Goal: Task Accomplishment & Management: Complete application form

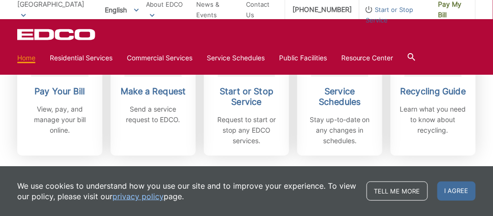
scroll to position [328, 0]
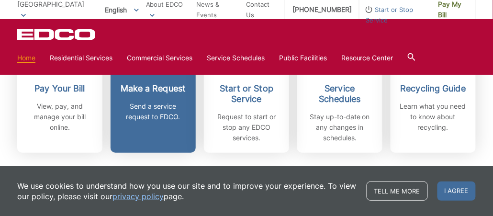
click at [153, 110] on p "Send a service request to EDCO." at bounding box center [153, 111] width 71 height 21
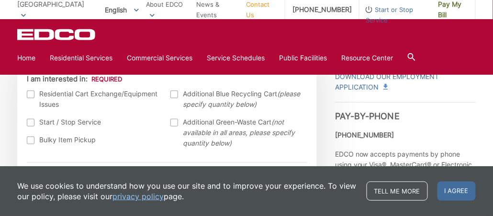
scroll to position [313, 0]
click at [33, 139] on div at bounding box center [31, 140] width 8 height 8
click at [0, 0] on input "Bulky Item Pickup" at bounding box center [0, 0] width 0 height 0
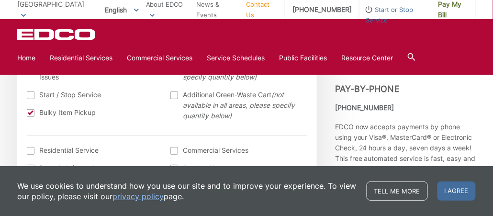
scroll to position [339, 0]
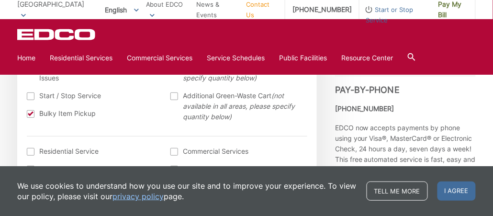
click at [29, 113] on div at bounding box center [31, 114] width 8 height 8
click at [0, 0] on input "Bulky Item Pickup" at bounding box center [0, 0] width 0 height 0
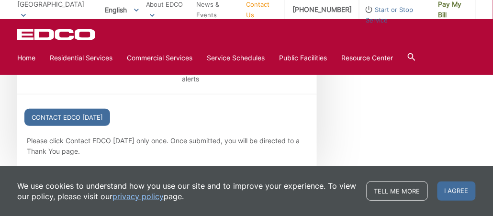
scroll to position [1162, 0]
